Goal: Task Accomplishment & Management: Manage account settings

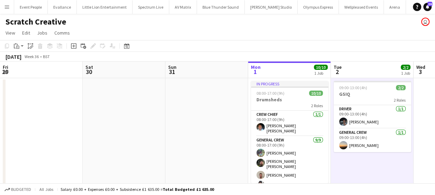
scroll to position [0, 277]
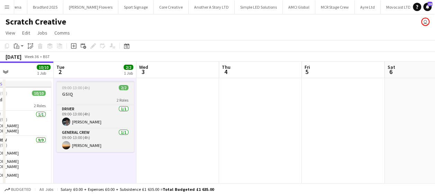
click at [88, 91] on h3 "GSIQ" at bounding box center [95, 94] width 78 height 6
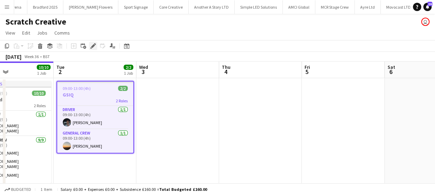
click at [95, 46] on icon "Edit" at bounding box center [93, 46] width 6 height 6
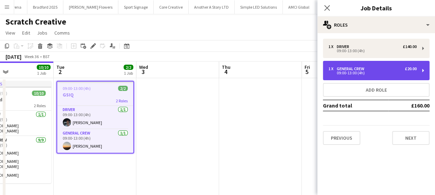
click at [385, 73] on div "09:00-13:00 (4h)" at bounding box center [373, 72] width 88 height 3
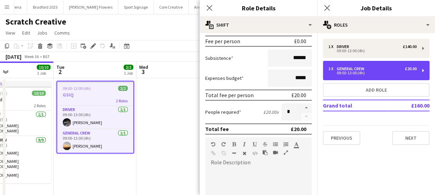
scroll to position [104, 0]
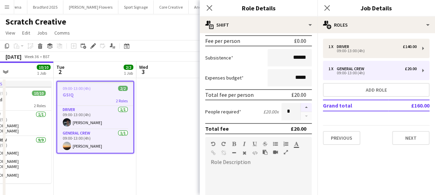
click at [301, 108] on button "button" at bounding box center [306, 107] width 11 height 9
type input "*"
click at [209, 6] on icon "Close pop-in" at bounding box center [209, 8] width 7 height 7
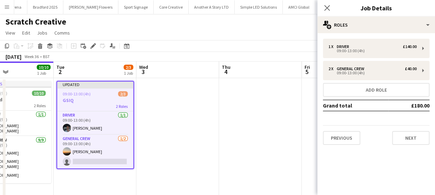
click at [208, 99] on app-date-cell at bounding box center [177, 137] width 83 height 119
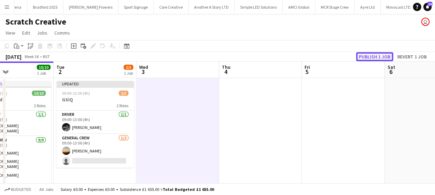
click at [365, 55] on button "Publish 1 job" at bounding box center [374, 56] width 37 height 9
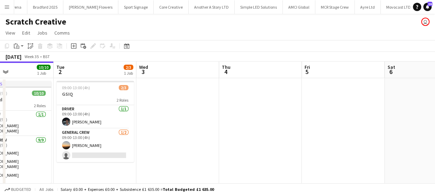
drag, startPoint x: 235, startPoint y: 122, endPoint x: 248, endPoint y: 122, distance: 12.8
click at [248, 122] on app-calendar-viewport "Fri 29 Sat 30 Sun 31 Mon 1 10/10 1 Job Tue 2 2/3 1 Job Wed 3 Thu 4 Fri 5 Sat 6 …" at bounding box center [217, 130] width 435 height 136
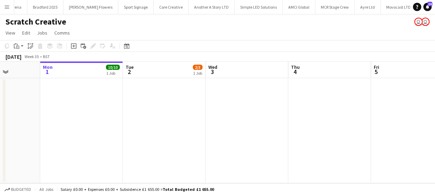
scroll to position [0, 0]
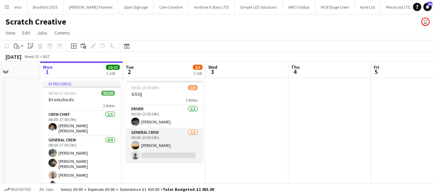
click at [156, 153] on app-card-role "General Crew [DATE] 09:00-13:00 (4h) [PERSON_NAME] single-neutral-actions" at bounding box center [165, 146] width 78 height 34
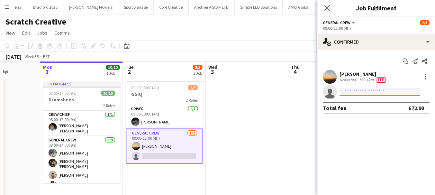
click at [385, 94] on input at bounding box center [380, 92] width 80 height 8
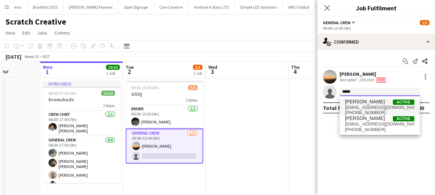
type input "*****"
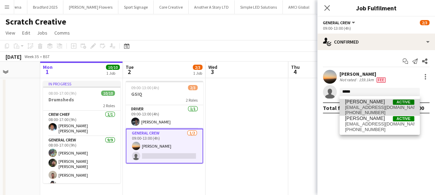
click at [372, 105] on span "[EMAIL_ADDRESS][DOMAIN_NAME]" at bounding box center [379, 108] width 69 height 6
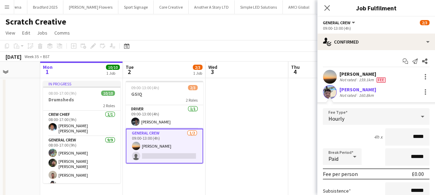
drag, startPoint x: 394, startPoint y: 132, endPoint x: 431, endPoint y: 138, distance: 37.5
click at [431, 138] on mat-expansion-panel "check Confirmed Start chat Send notification Share [PERSON_NAME] Not rated 159.…" at bounding box center [377, 122] width 118 height 145
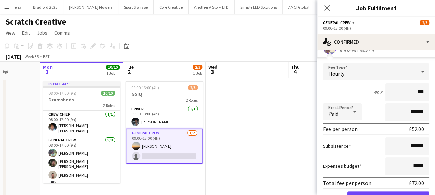
scroll to position [69, 0]
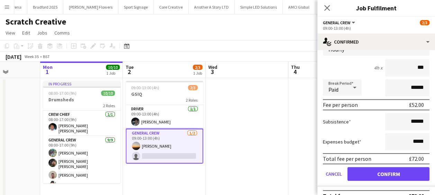
type input "***"
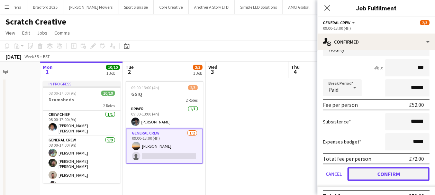
click at [406, 176] on button "Confirm" at bounding box center [389, 174] width 82 height 14
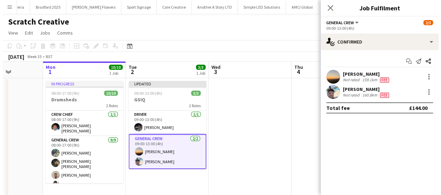
scroll to position [0, 0]
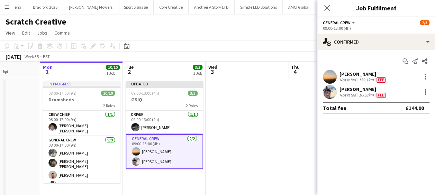
click at [330, 94] on app-user-avatar at bounding box center [330, 92] width 14 height 14
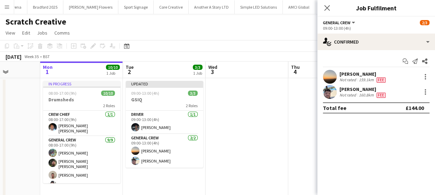
click at [2, 6] on button "Menu" at bounding box center [7, 7] width 14 height 14
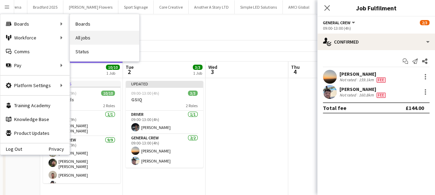
click at [92, 37] on link "All jobs" at bounding box center [104, 38] width 69 height 14
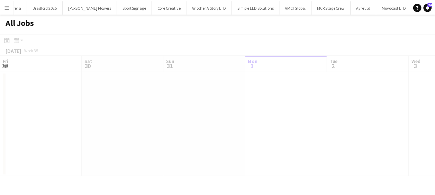
scroll to position [0, 166]
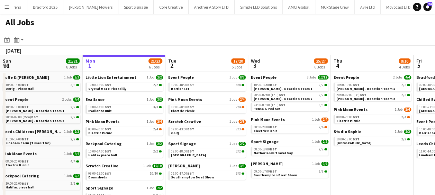
click at [78, 129] on app-calendar-viewport "Fri 29 43/43 11 Jobs Sat 30 37/37 10 Jobs Sun 31 21/21 8 Jobs Mon 1 21/23 6 Job…" at bounding box center [217, 174] width 435 height 238
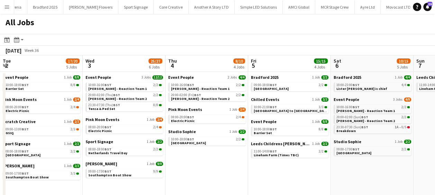
scroll to position [0, 189]
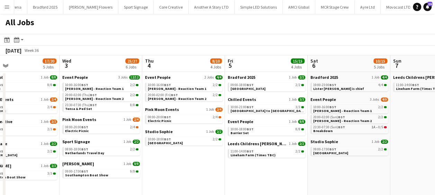
click at [141, 123] on app-calendar-viewport "Sun 31 21/21 8 Jobs Mon 1 21/23 6 Jobs Tue 2 17/20 5 Jobs Wed 3 25/27 6 Jobs Th…" at bounding box center [217, 174] width 435 height 238
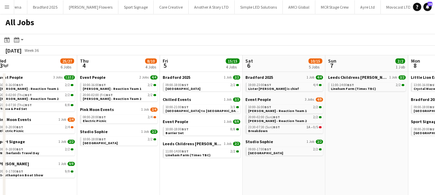
scroll to position [0, 301]
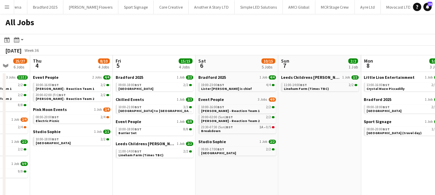
drag, startPoint x: 265, startPoint y: 119, endPoint x: 218, endPoint y: 121, distance: 47.1
click at [218, 121] on app-calendar-viewport "Sun 31 21/21 8 Jobs Mon 1 21/23 6 Jobs Tue 2 17/20 5 Jobs Wed 3 25/27 6 Jobs Th…" at bounding box center [217, 174] width 435 height 238
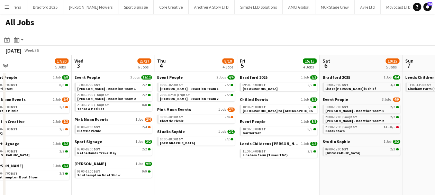
click at [211, 121] on app-all-jobs "All Jobs Date picker [DATE] [DATE] [DATE] M [DATE] T [DATE] W [DATE] T [DATE] F…" at bounding box center [217, 154] width 435 height 280
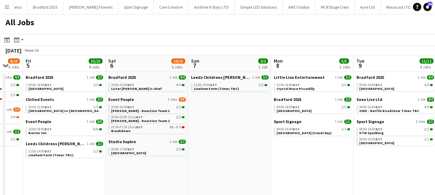
drag, startPoint x: 265, startPoint y: 118, endPoint x: 190, endPoint y: 120, distance: 74.8
click at [188, 121] on app-calendar-viewport "Tue 2 17/20 5 Jobs Wed 3 25/27 6 Jobs Thu 4 8/10 4 Jobs Fri 5 15/15 4 Jobs Sat …" at bounding box center [217, 174] width 435 height 238
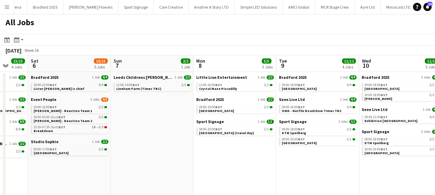
click at [173, 122] on app-calendar-viewport "Tue 2 17/20 5 Jobs Wed 3 25/27 6 Jobs Thu 4 8/10 4 Jobs Fri 5 15/15 4 Jobs Sat …" at bounding box center [217, 174] width 435 height 238
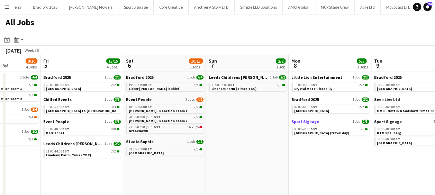
drag, startPoint x: 241, startPoint y: 124, endPoint x: 158, endPoint y: 122, distance: 82.8
click at [163, 122] on app-calendar-viewport "Tue 2 17/20 5 Jobs Wed 3 25/27 6 Jobs Thu 4 8/10 4 Jobs Fri 5 15/15 4 Jobs Sat …" at bounding box center [217, 174] width 435 height 238
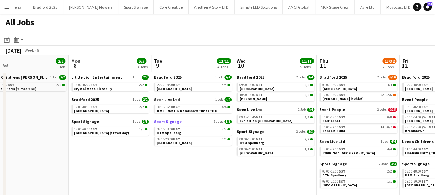
drag, startPoint x: 181, startPoint y: 125, endPoint x: 216, endPoint y: 123, distance: 35.4
click at [181, 125] on app-calendar-viewport "Thu 4 8/10 4 Jobs Fri 5 15/15 4 Jobs Sat 6 10/15 5 Jobs Sun 7 2/2 1 Job Mon 8 5…" at bounding box center [217, 174] width 435 height 238
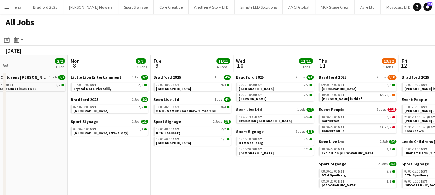
click at [109, 126] on app-all-jobs "All Jobs Date picker [DATE] [DATE] [DATE] M [DATE] T [DATE] W [DATE] T [DATE] F…" at bounding box center [217, 154] width 435 height 280
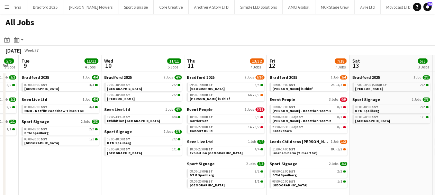
drag, startPoint x: 185, startPoint y: 126, endPoint x: 154, endPoint y: 126, distance: 30.8
click at [154, 126] on app-calendar-viewport "Sat 6 10/15 5 Jobs Sun 7 2/2 1 Job Mon 8 5/5 3 Jobs Tue 9 11/11 4 Jobs Wed 10 1…" at bounding box center [217, 174] width 435 height 238
click at [216, 97] on span "[PERSON_NAME] is chief" at bounding box center [209, 99] width 41 height 5
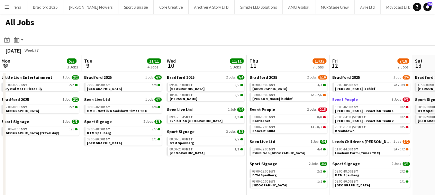
drag, startPoint x: 235, startPoint y: 106, endPoint x: 175, endPoint y: 100, distance: 60.2
click at [167, 100] on app-calendar-viewport "Sat 6 10/15 5 Jobs Sun 7 2/2 1 Job Mon 8 5/5 3 Jobs Tue 9 11/11 4 Jobs Wed 10 1…" at bounding box center [217, 174] width 435 height 238
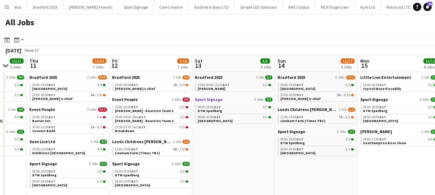
drag, startPoint x: 220, startPoint y: 103, endPoint x: 199, endPoint y: 101, distance: 21.6
click at [163, 103] on app-calendar-viewport "Mon 8 5/5 3 Jobs Tue 9 11/11 4 Jobs Wed 10 11/11 5 Jobs Thu 11 13/32 7 Jobs Fri…" at bounding box center [217, 174] width 435 height 238
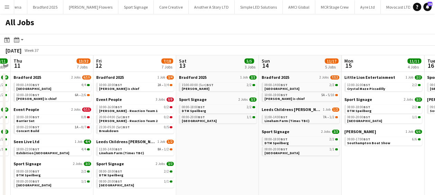
click at [56, 105] on app-all-jobs "All Jobs Date picker [DATE] [DATE] [DATE] M [DATE] T [DATE] W [DATE] T [DATE] F…" at bounding box center [217, 154] width 435 height 280
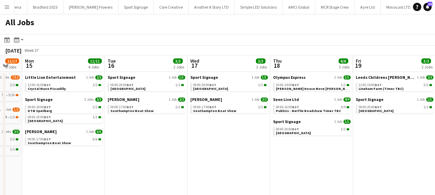
drag, startPoint x: 221, startPoint y: 103, endPoint x: 117, endPoint y: 103, distance: 103.6
click at [117, 103] on app-calendar-viewport "Fri 12 7/18 7 Jobs Sat 13 5/5 3 Jobs Sun 14 11/17 5 Jobs Mon 15 11/11 4 Jobs Tu…" at bounding box center [217, 174] width 435 height 238
